Goal: Task Accomplishment & Management: Manage account settings

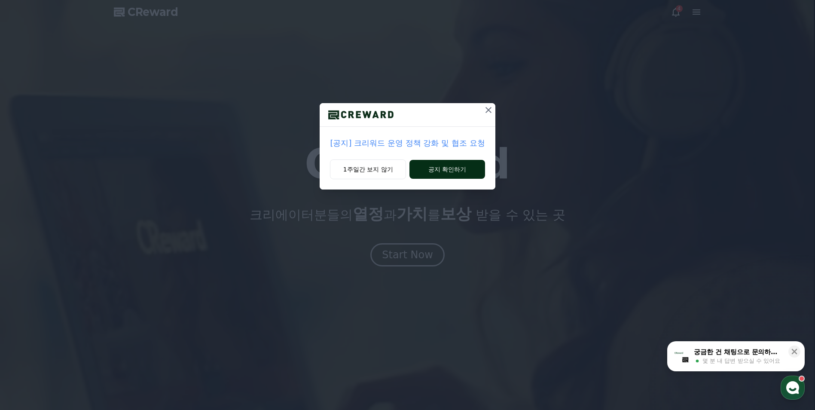
click at [435, 170] on button "공지 확인하기" at bounding box center [446, 169] width 75 height 19
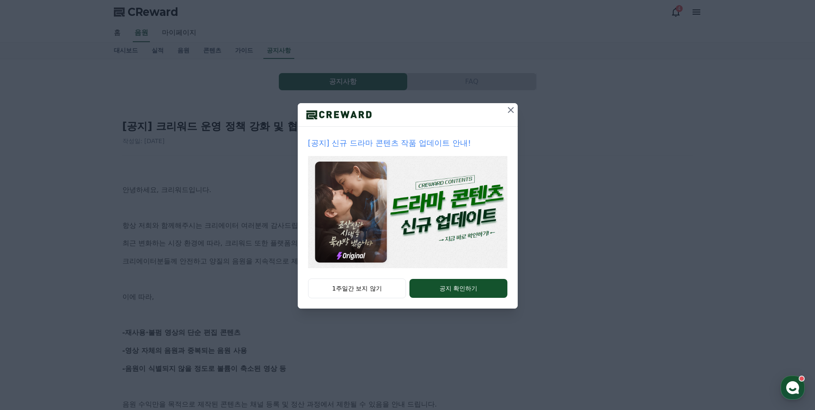
click at [512, 112] on icon at bounding box center [510, 110] width 10 height 10
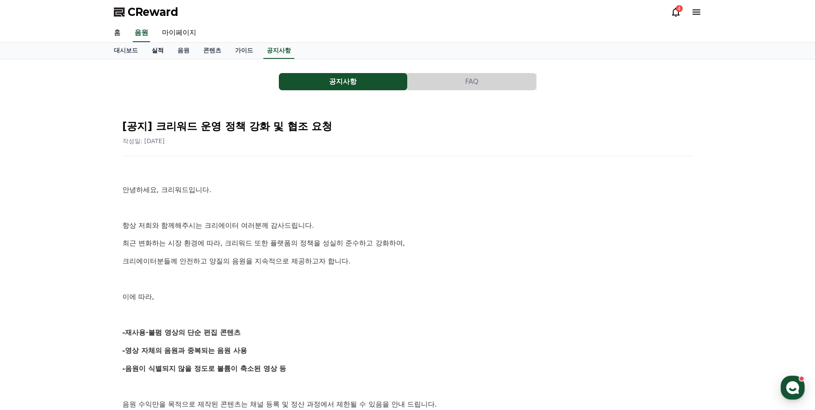
click at [155, 50] on link "실적" at bounding box center [158, 51] width 26 height 16
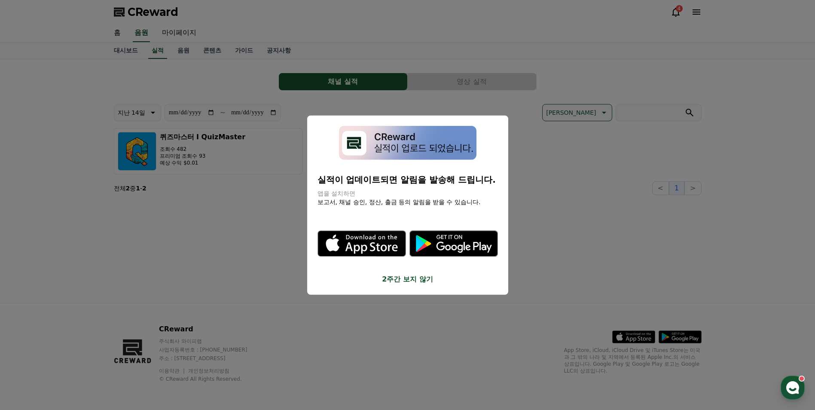
click at [426, 281] on button "2주간 보지 않기" at bounding box center [407, 279] width 180 height 10
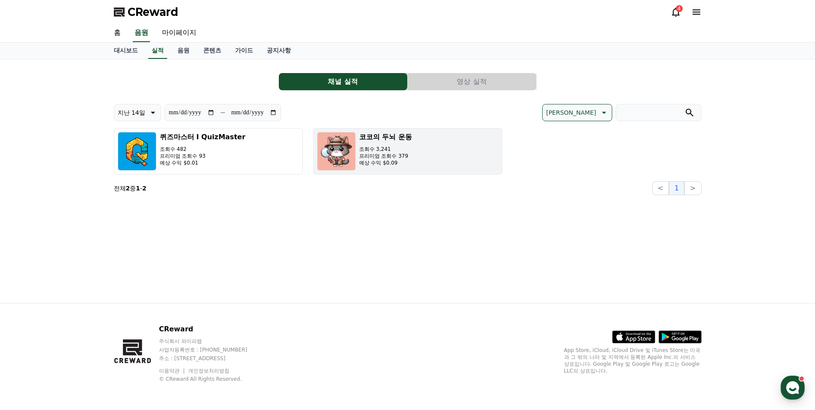
click at [337, 162] on img "button" at bounding box center [336, 151] width 39 height 39
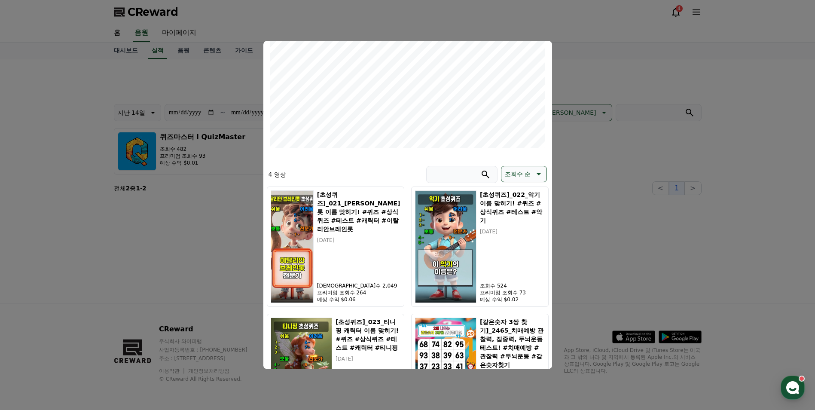
scroll to position [225, 0]
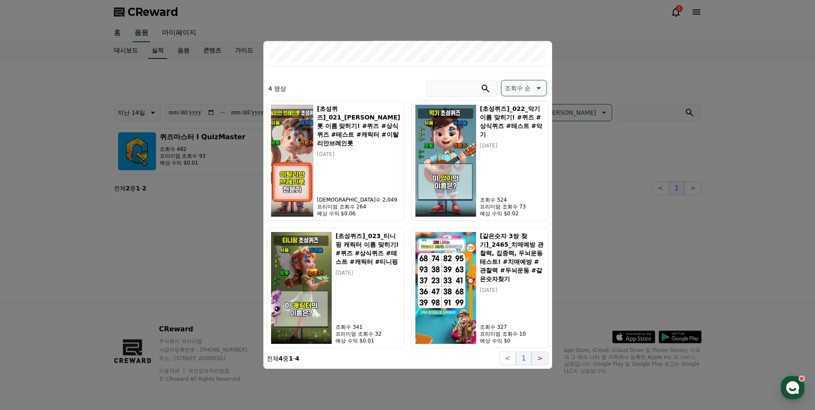
click at [538, 355] on button ">" at bounding box center [539, 358] width 17 height 14
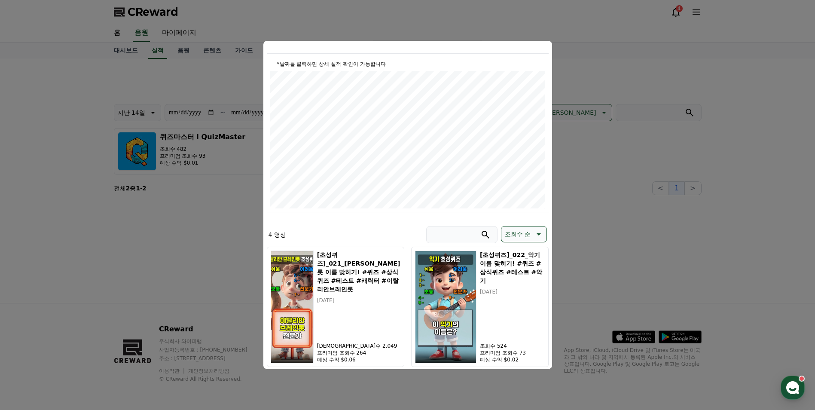
scroll to position [86, 0]
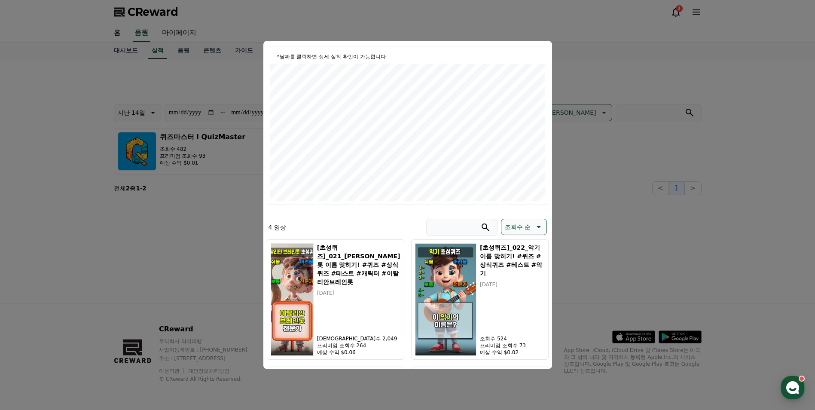
click at [592, 256] on button "close modal" at bounding box center [407, 205] width 815 height 410
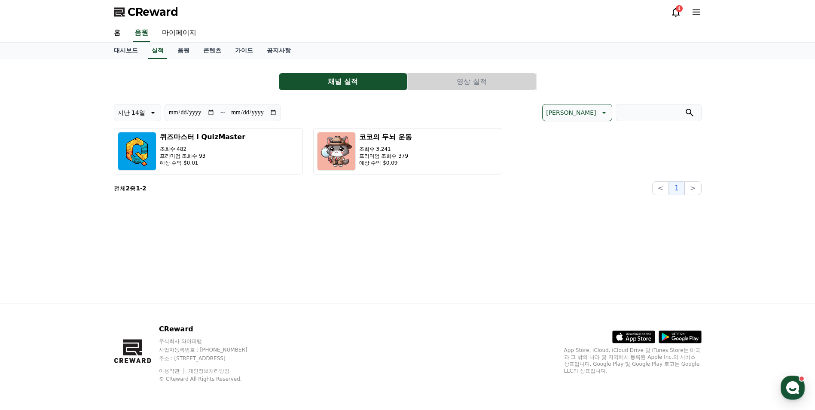
click at [445, 88] on button "영상 실적" at bounding box center [472, 81] width 128 height 17
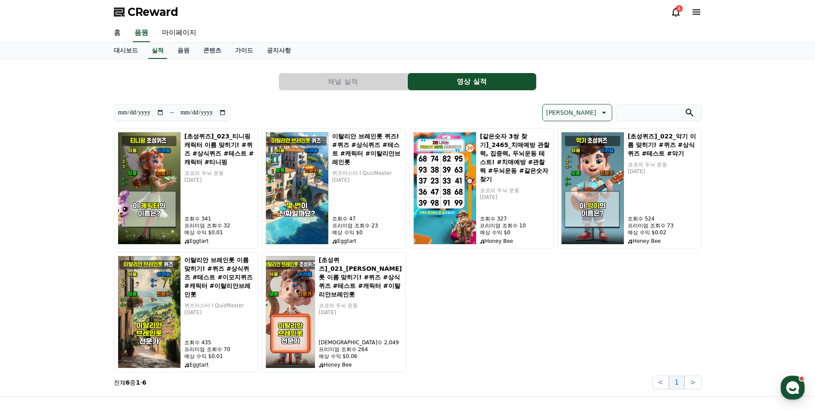
click at [682, 8] on div "4" at bounding box center [679, 8] width 7 height 7
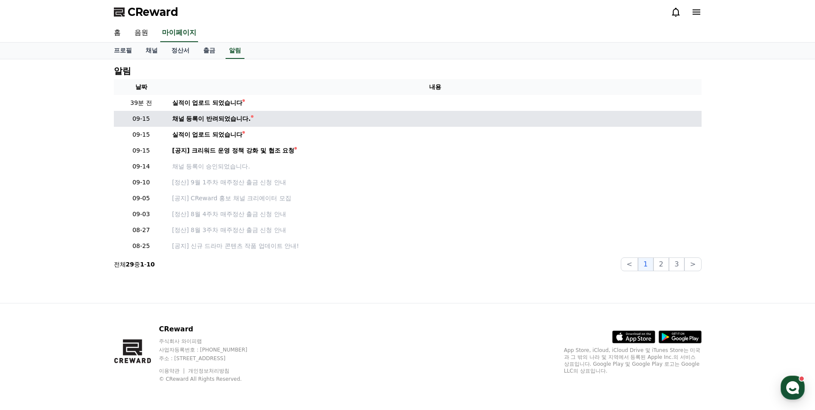
click at [241, 121] on div "채널 등록이 반려되었습니다." at bounding box center [211, 118] width 79 height 9
click at [228, 121] on div "채널 등록이 반려되었습니다." at bounding box center [211, 118] width 79 height 9
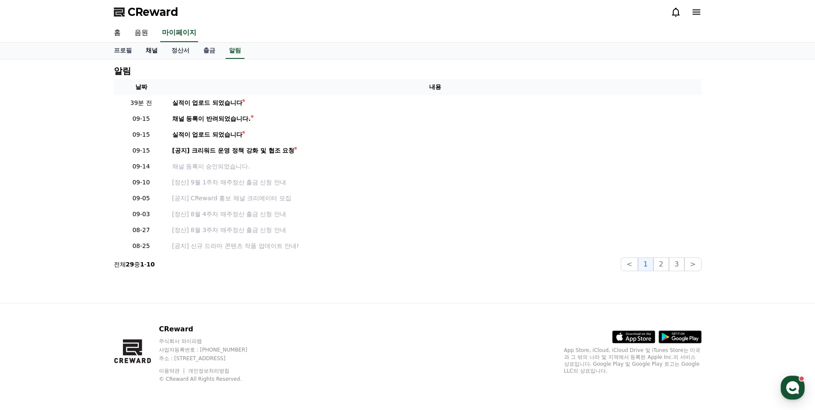
click at [151, 48] on link "채널" at bounding box center [152, 51] width 26 height 16
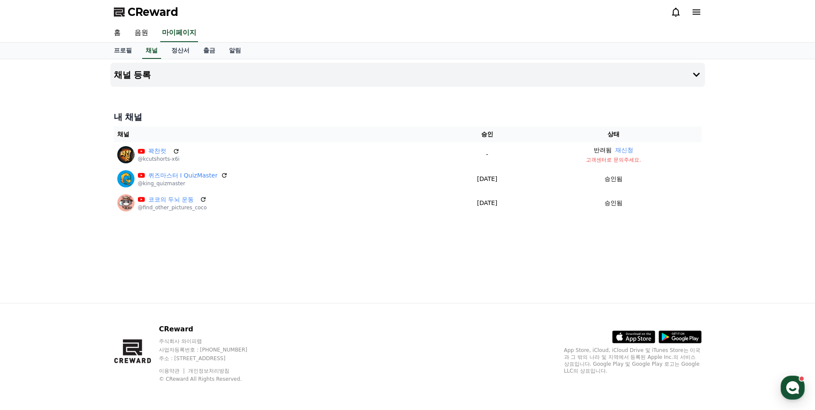
click at [312, 236] on div "채널 등록 내 채널 채널 승인 상태 꽉찬컷 @kcutshorts-x6i - 반려됨 재신청 고객센터로 문의주세요. 퀴즈마스터 I QuizMast…" at bounding box center [407, 181] width 601 height 244
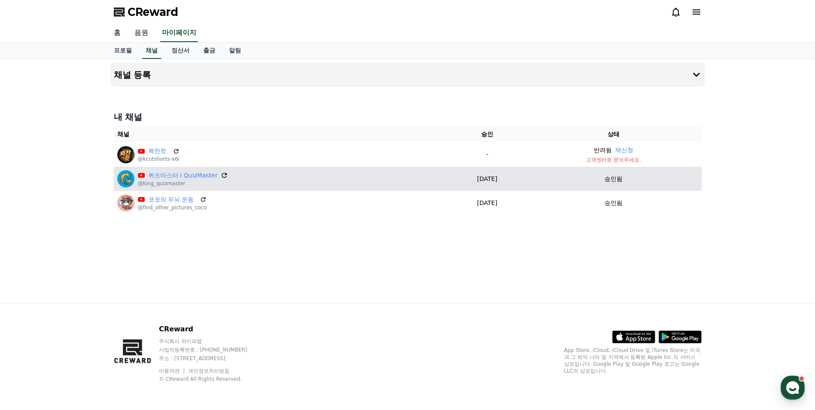
click at [224, 177] on icon at bounding box center [225, 175] width 8 height 8
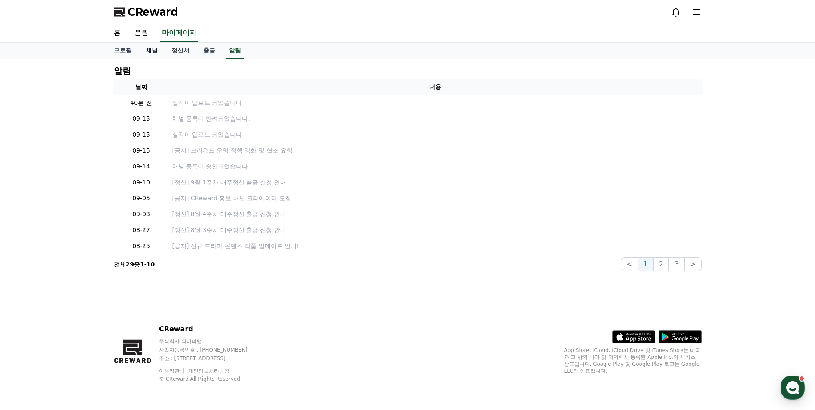
click at [152, 49] on link "채널" at bounding box center [152, 51] width 26 height 16
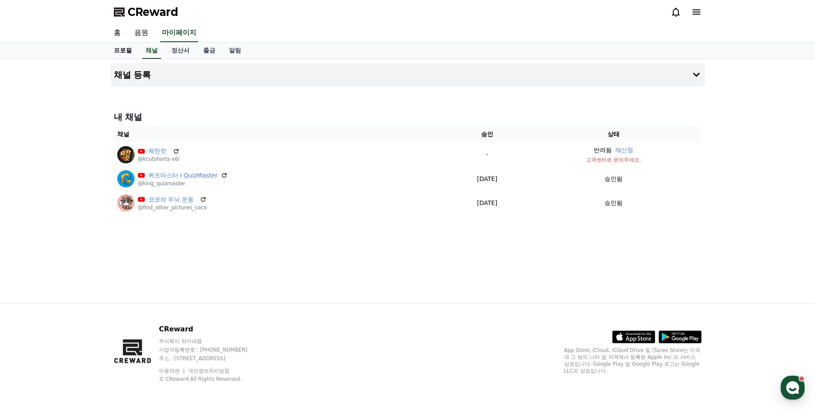
click at [131, 49] on link "프로필" at bounding box center [123, 51] width 32 height 16
select select "**********"
click at [144, 12] on span "CReward" at bounding box center [153, 12] width 51 height 14
